Goal: Register for event/course

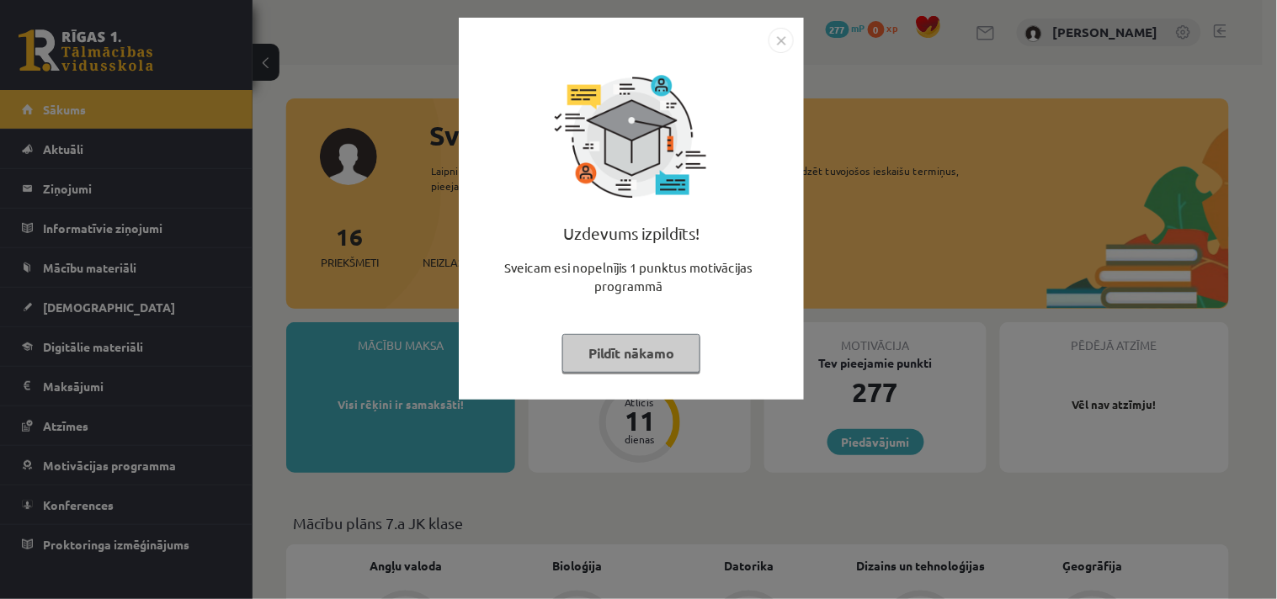
click at [779, 45] on img "Close" at bounding box center [780, 40] width 25 height 25
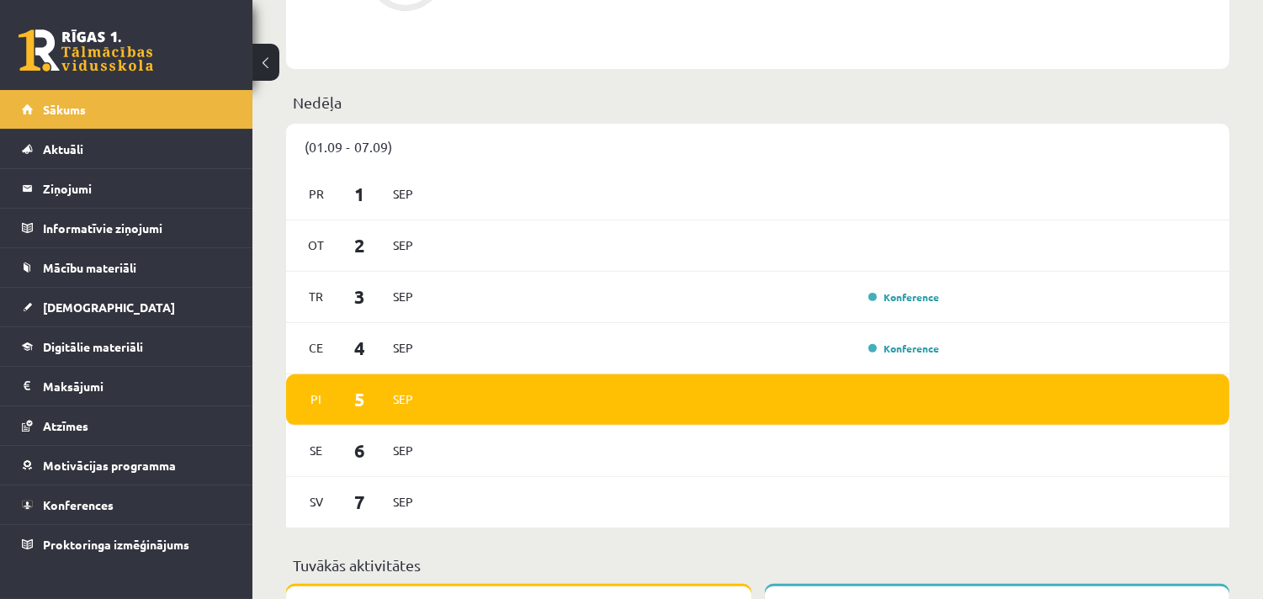
scroll to position [1075, 0]
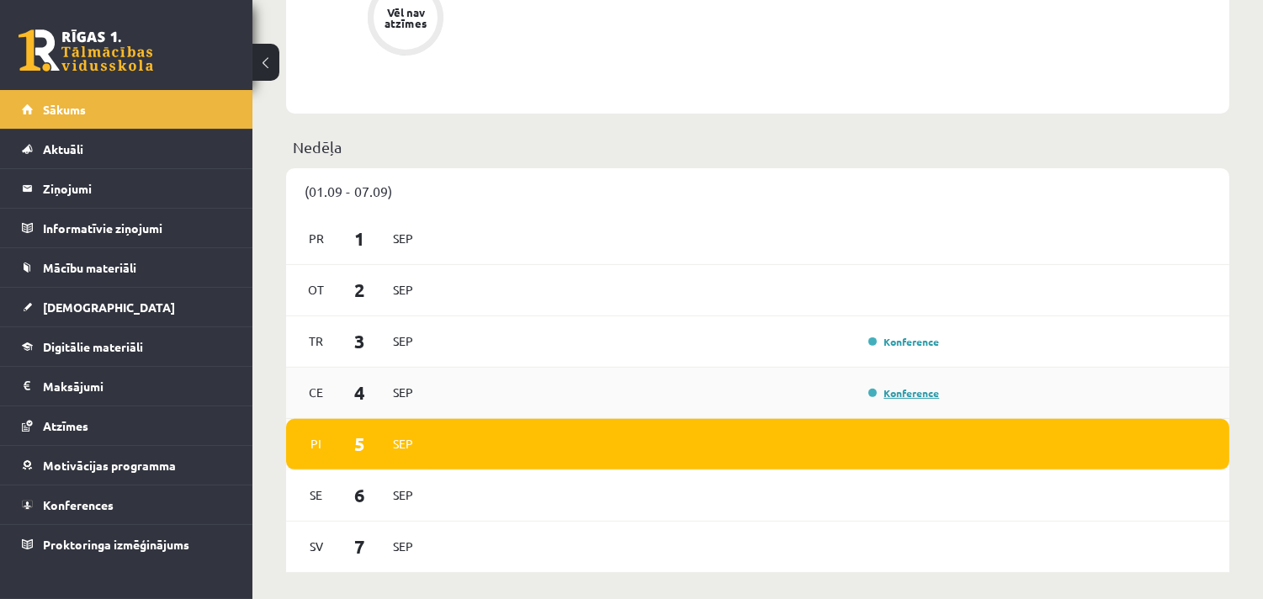
click at [873, 396] on link "Konference" at bounding box center [903, 392] width 71 height 13
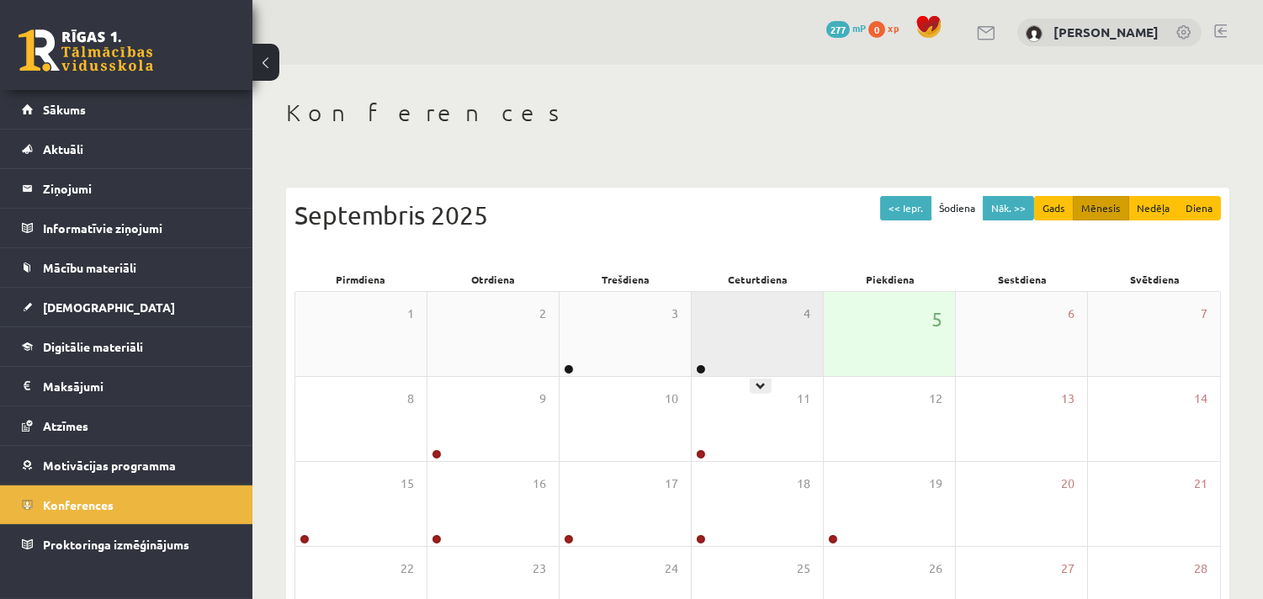
click at [722, 362] on div "4" at bounding box center [757, 334] width 131 height 84
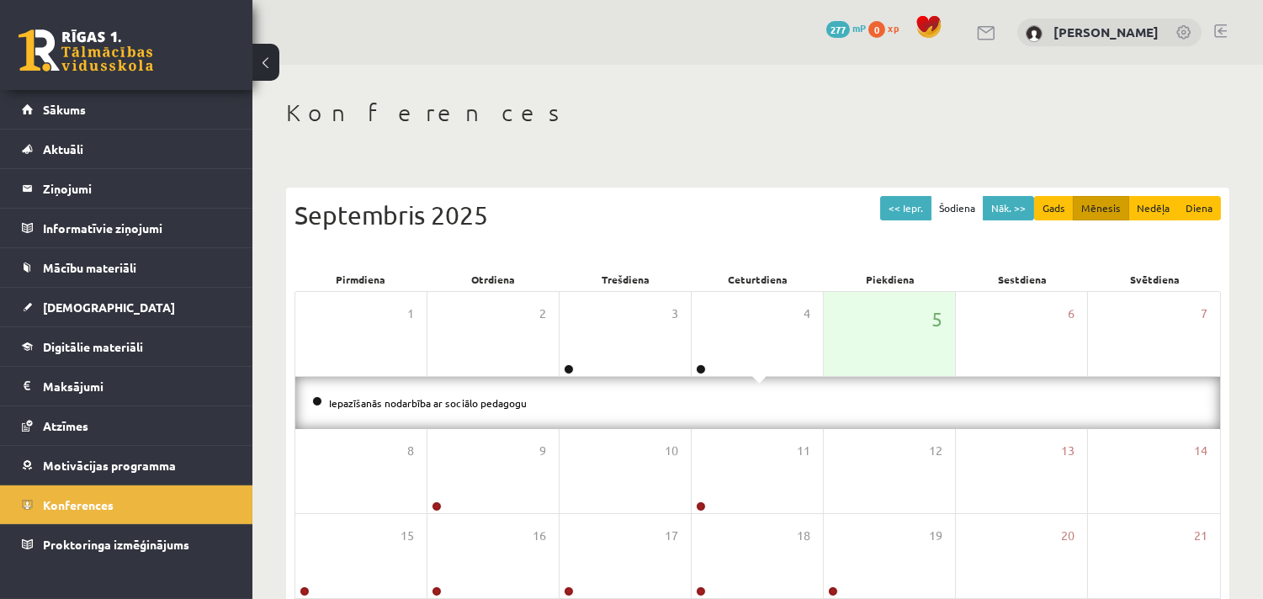
click at [606, 417] on div "Iepazīšanās nodarbība ar sociālo pedagogu" at bounding box center [757, 403] width 925 height 52
click at [457, 409] on li "Iepazīšanās nodarbība ar sociālo pedagogu" at bounding box center [757, 403] width 891 height 19
drag, startPoint x: 466, startPoint y: 393, endPoint x: 466, endPoint y: 406, distance: 13.5
click at [466, 406] on li "Iepazīšanās nodarbība ar sociālo pedagogu" at bounding box center [757, 403] width 891 height 19
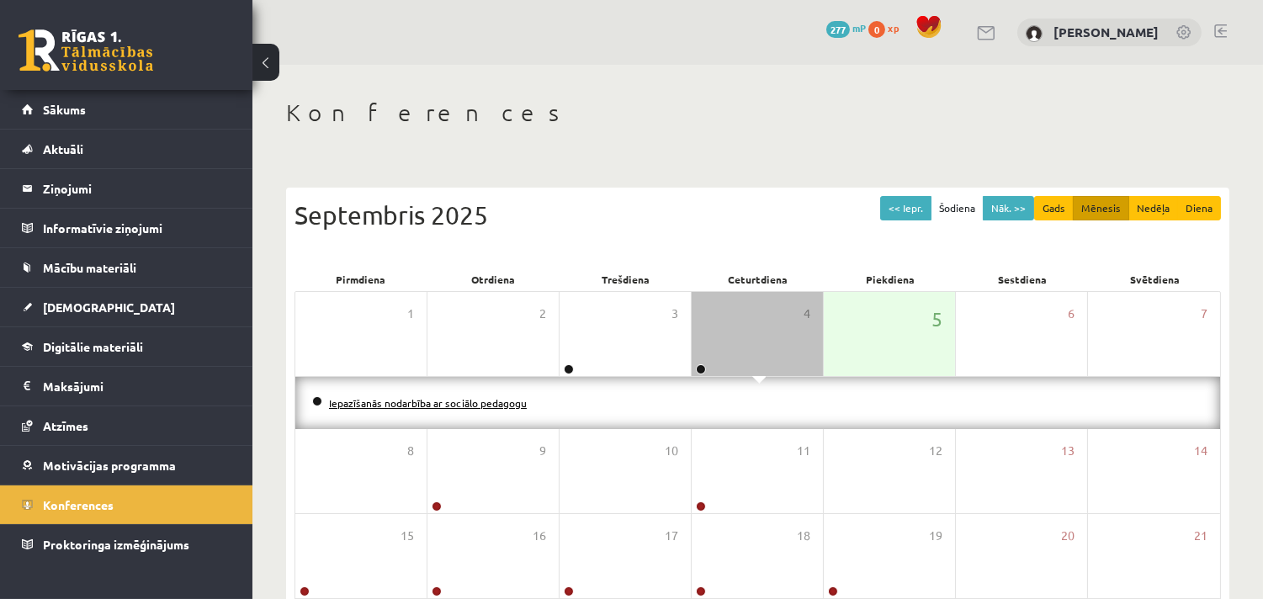
click at [466, 406] on link "Iepazīšanās nodarbība ar sociālo pedagogu" at bounding box center [428, 402] width 198 height 13
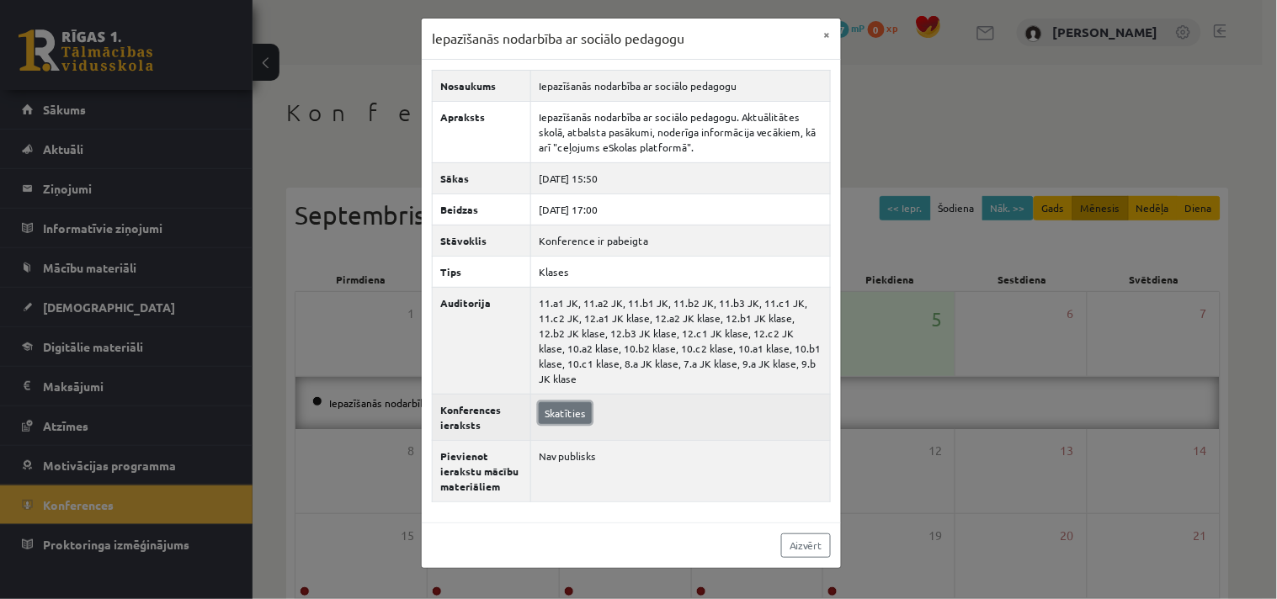
click at [584, 402] on link "Skatīties" at bounding box center [565, 413] width 53 height 22
